Goal: Task Accomplishment & Management: Complete application form

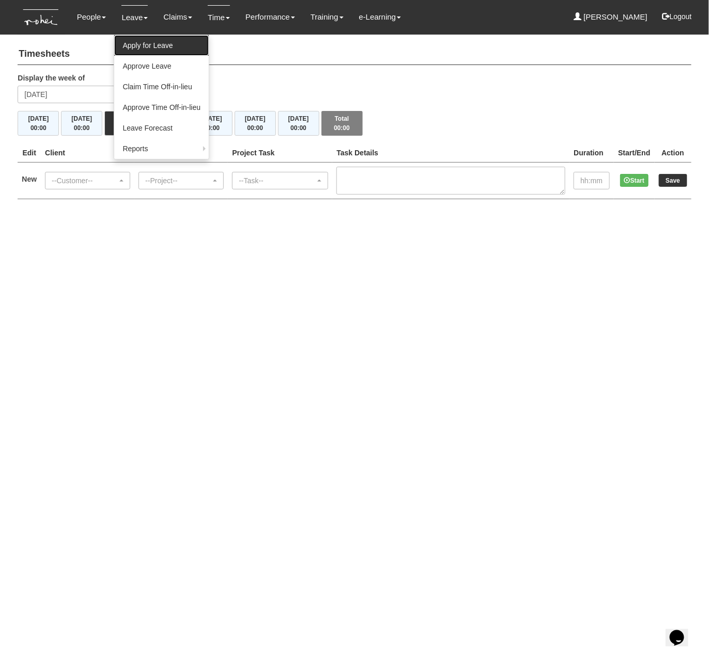
click at [139, 44] on link "Apply for Leave" at bounding box center [161, 45] width 95 height 21
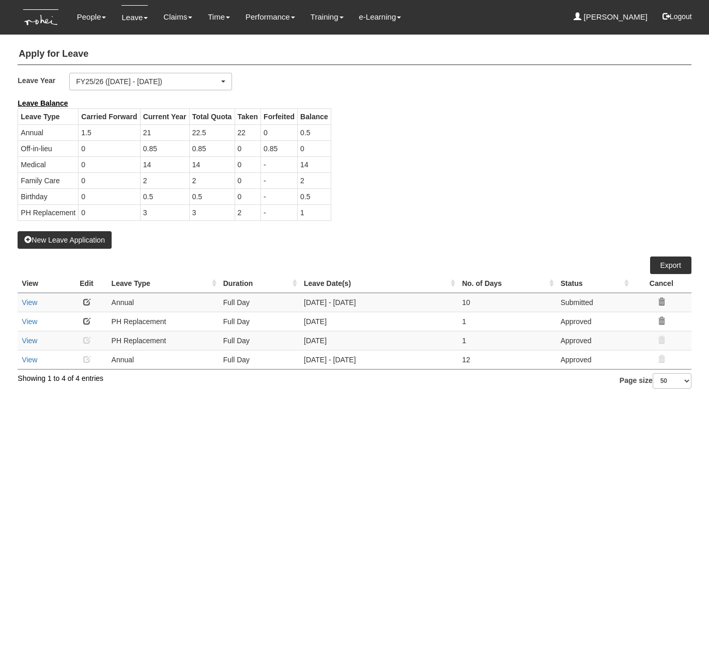
select select "50"
click at [84, 306] on link at bounding box center [86, 302] width 7 height 7
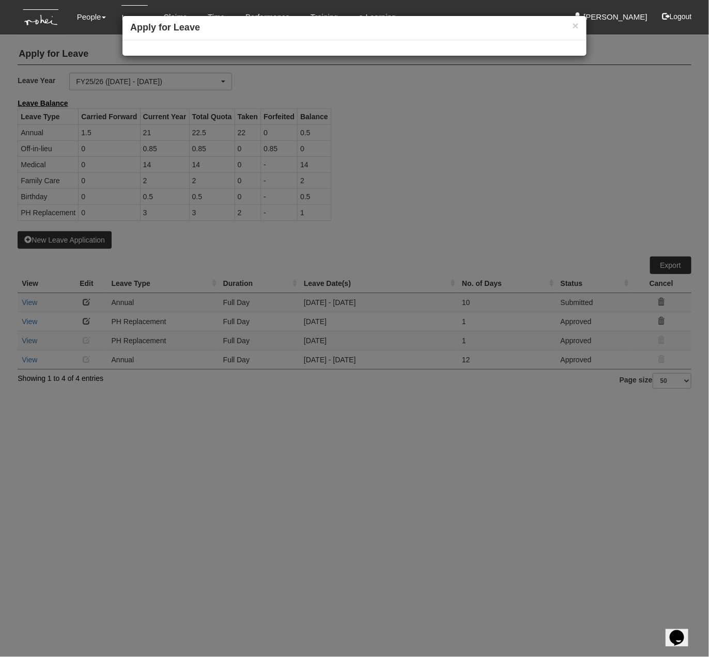
select select
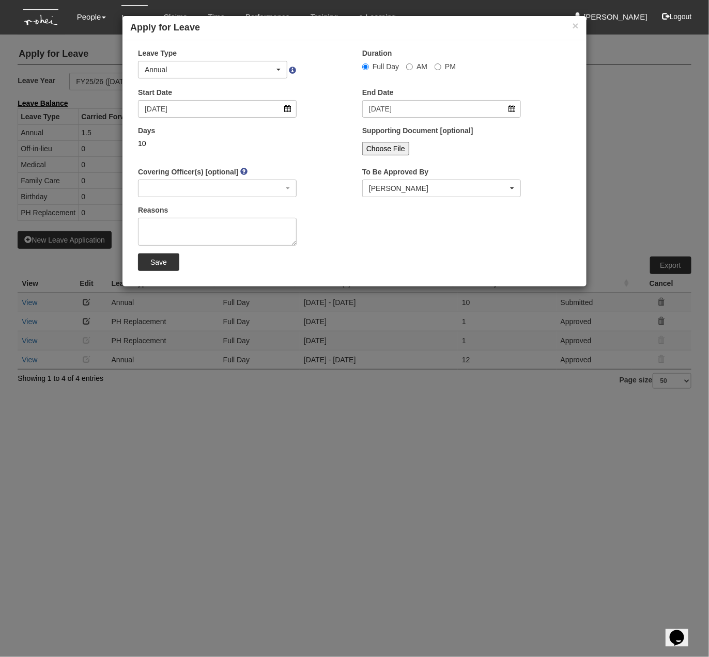
click at [342, 264] on div "Save" at bounding box center [354, 263] width 448 height 18
click at [195, 110] on input "8/12/2025" at bounding box center [217, 109] width 159 height 18
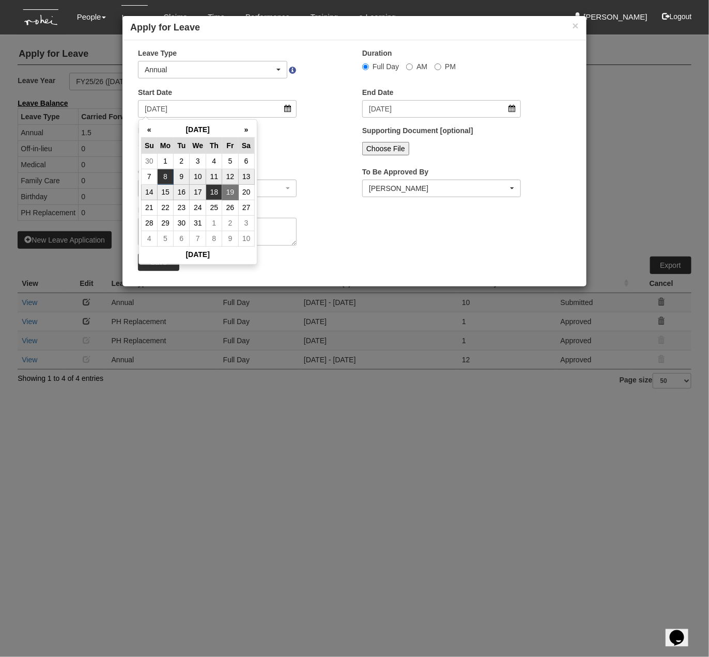
click at [216, 196] on td "18" at bounding box center [214, 191] width 16 height 15
type input "18/12/2025"
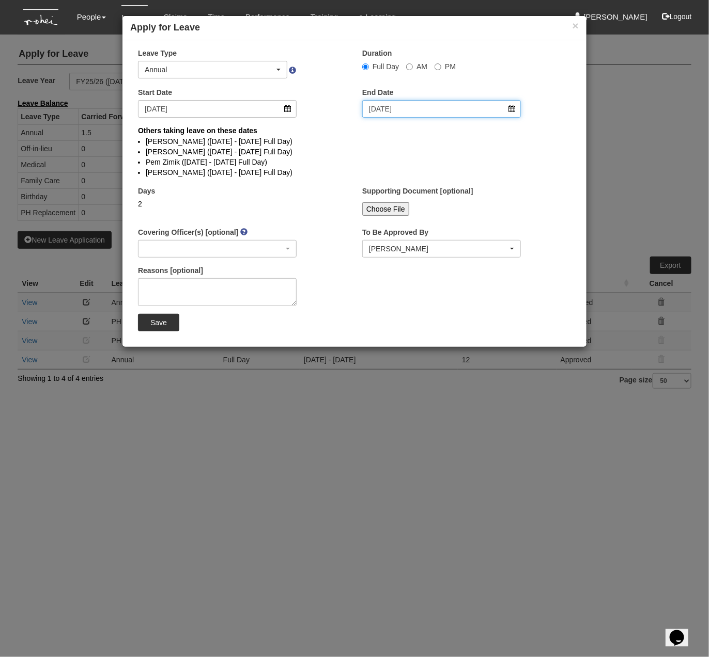
click at [401, 113] on input "19/12/2025" at bounding box center [441, 109] width 159 height 18
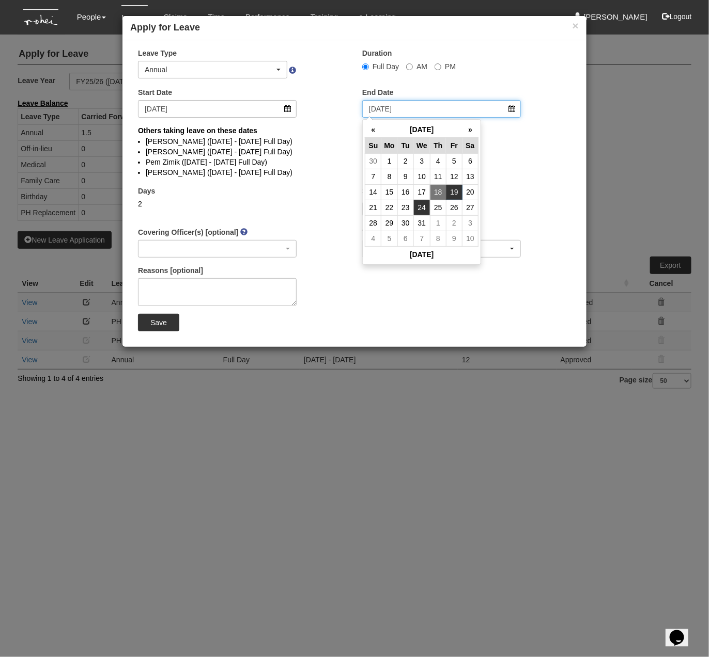
select select
click at [458, 225] on td "2" at bounding box center [454, 222] width 16 height 15
type input "2/1/2026"
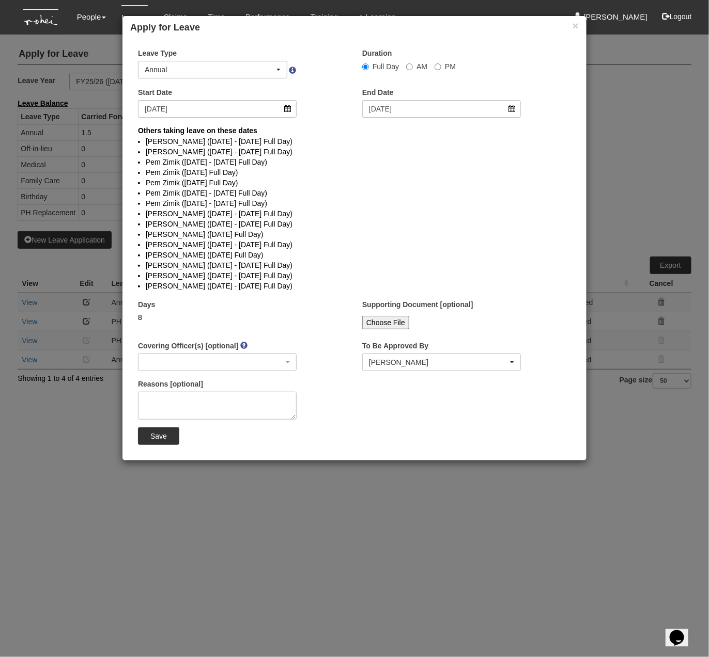
select select
click at [421, 104] on input "2/1/2026" at bounding box center [441, 109] width 159 height 18
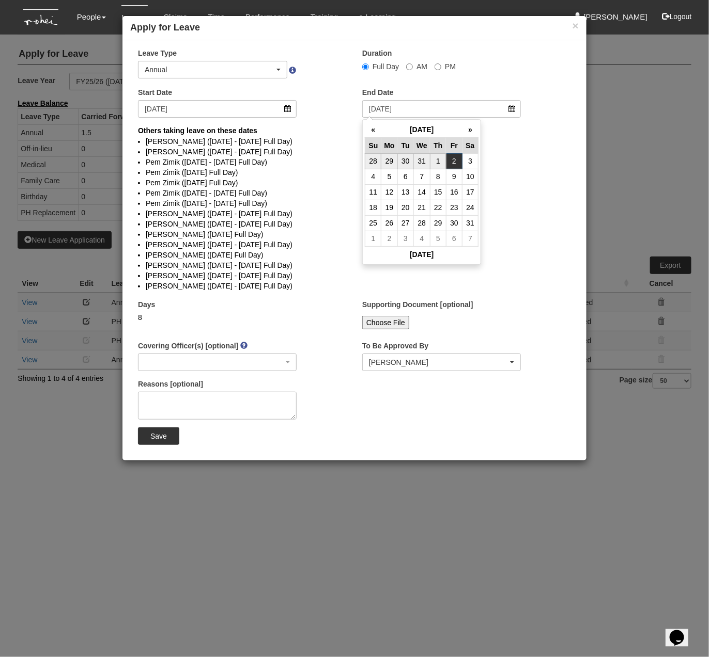
click at [521, 196] on li "Pem Zimik (15/12/2025 - 19/12/2025 Full Day)" at bounding box center [354, 193] width 417 height 10
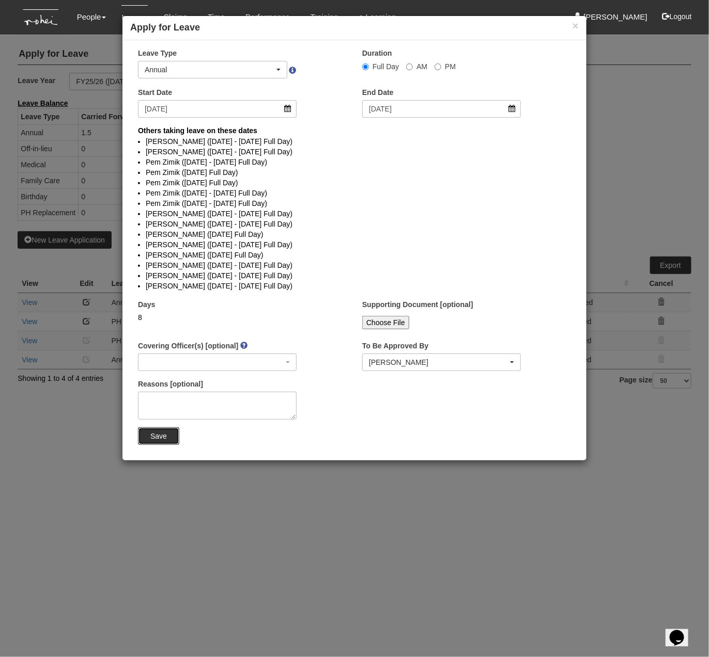
click at [158, 436] on input "Save" at bounding box center [158, 437] width 41 height 18
select select
select select "50"
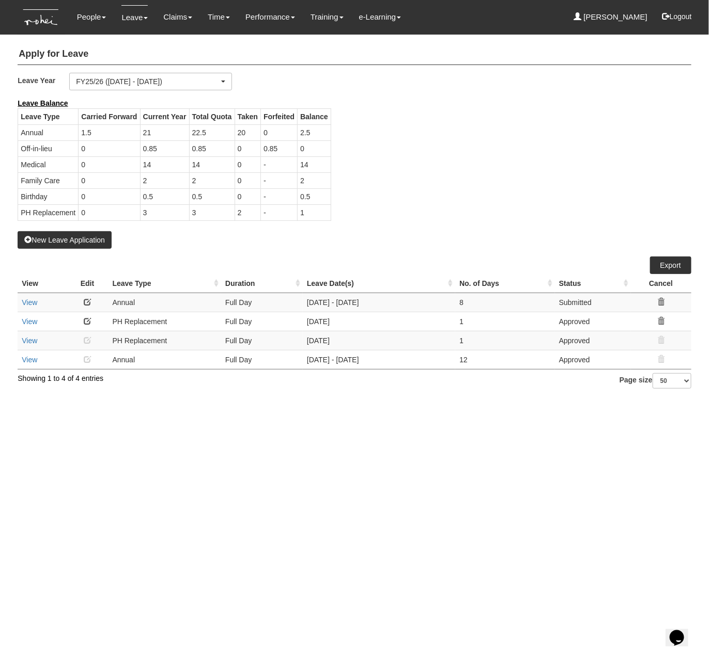
click at [88, 306] on link at bounding box center [87, 302] width 7 height 7
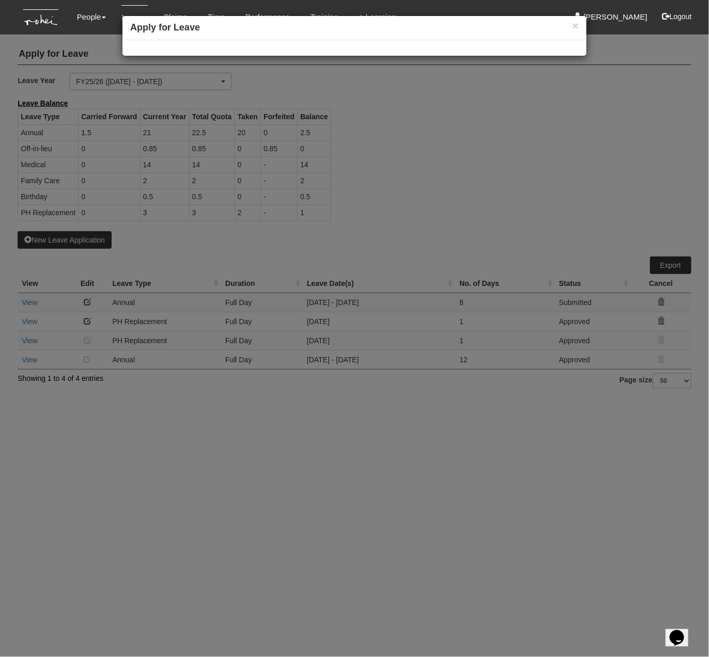
select select
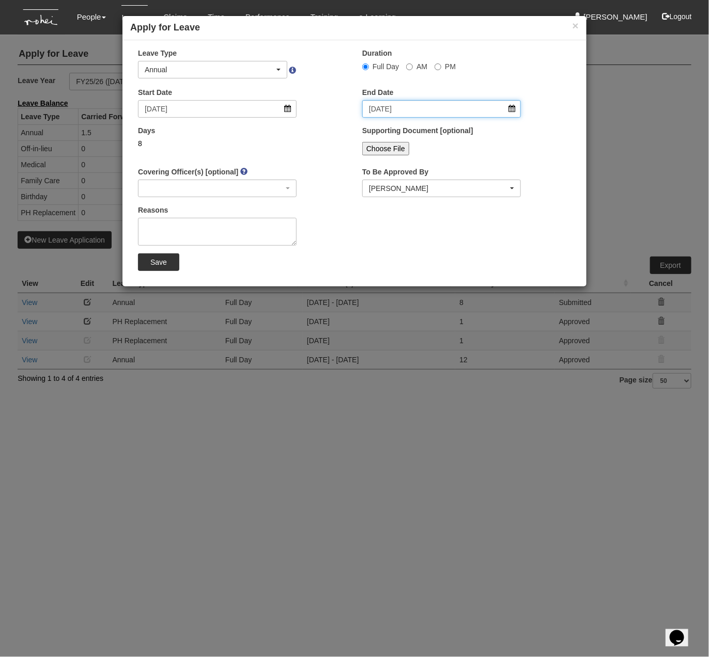
click at [420, 108] on input "2/1/2026" at bounding box center [441, 109] width 159 height 18
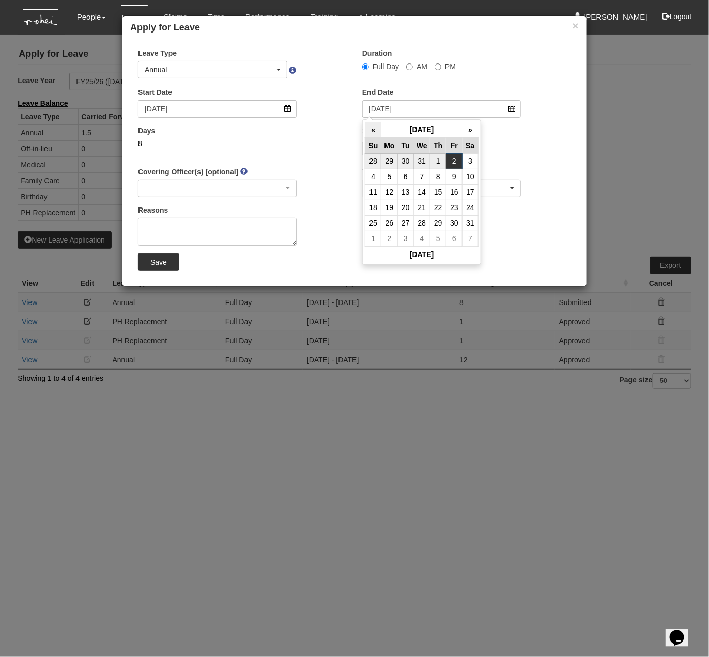
click at [371, 130] on th "«" at bounding box center [373, 130] width 16 height 16
click at [458, 205] on td "26" at bounding box center [454, 207] width 16 height 15
type input "26/12/2025"
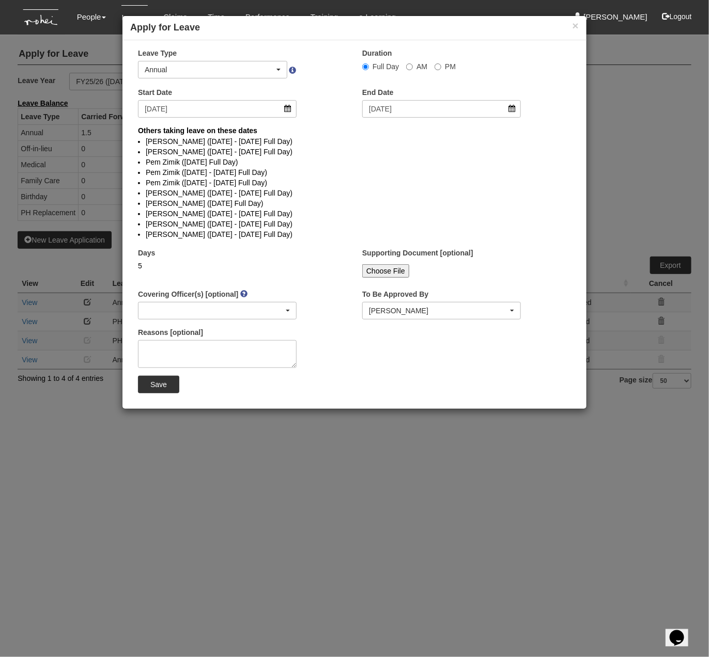
select select
click at [159, 387] on input "Save" at bounding box center [158, 385] width 41 height 18
select select
select select "50"
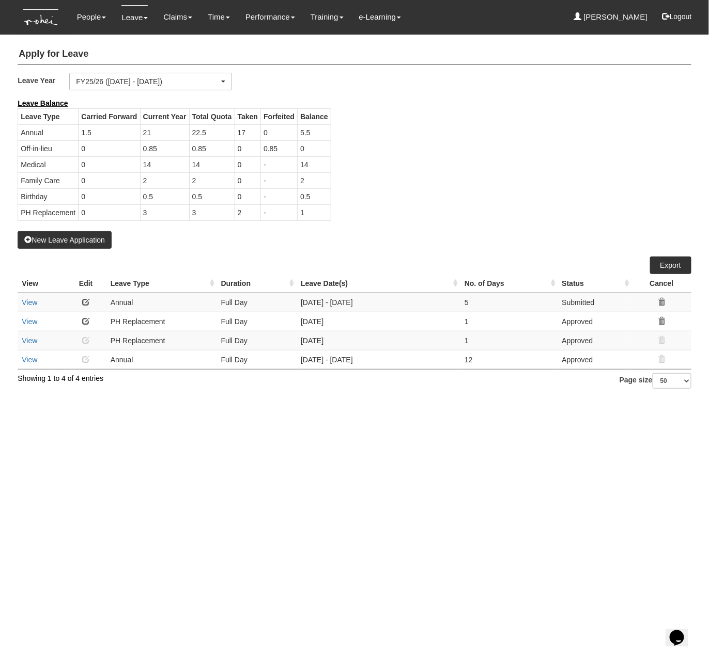
click at [80, 312] on td at bounding box center [85, 302] width 41 height 19
click at [85, 306] on link at bounding box center [85, 302] width 7 height 7
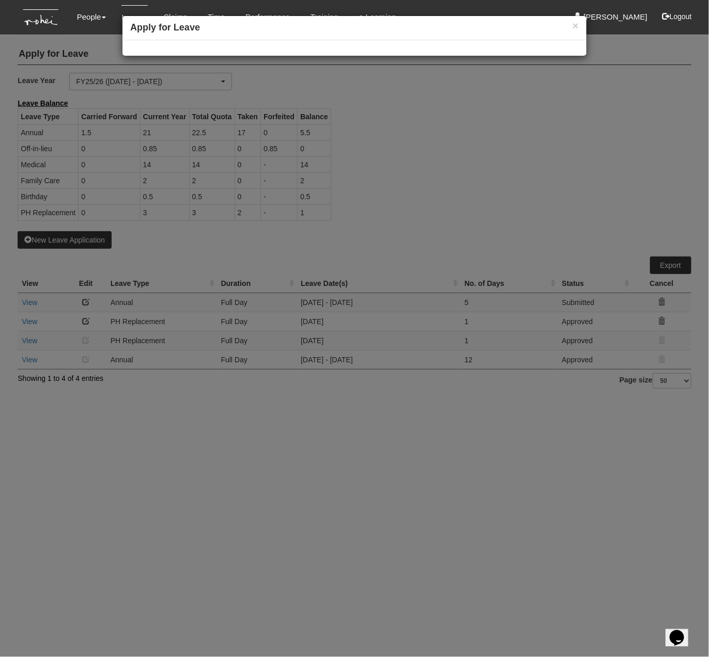
select select
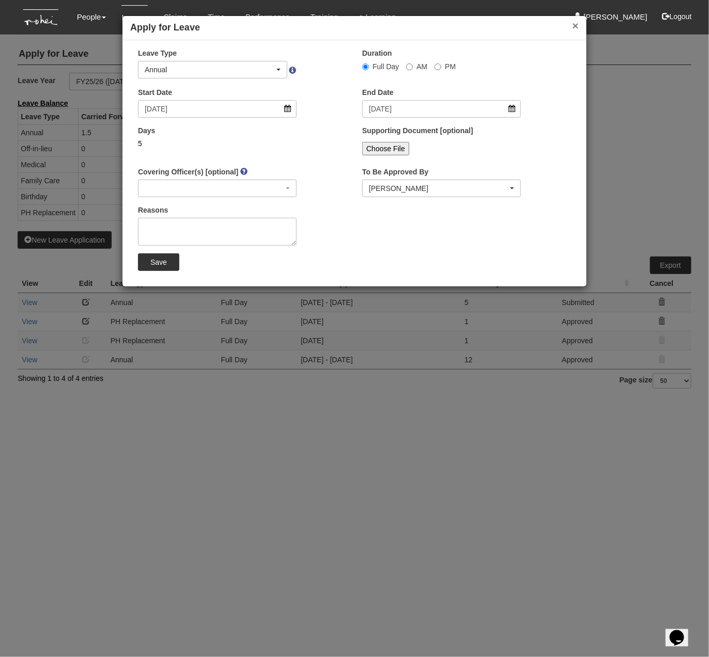
click at [574, 25] on button "×" at bounding box center [575, 25] width 6 height 11
